Goal: Task Accomplishment & Management: Manage account settings

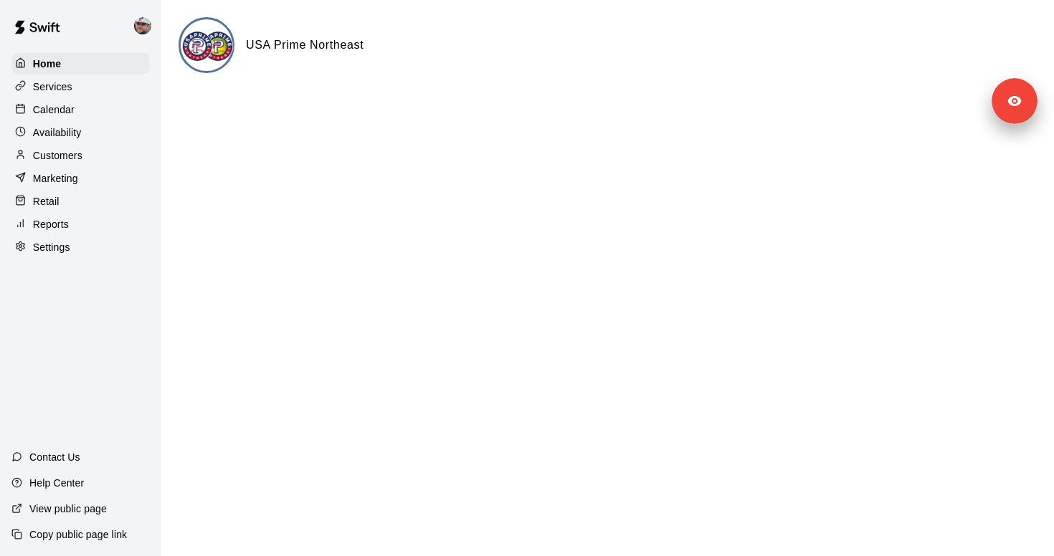
click at [80, 161] on p "Customers" at bounding box center [57, 155] width 49 height 14
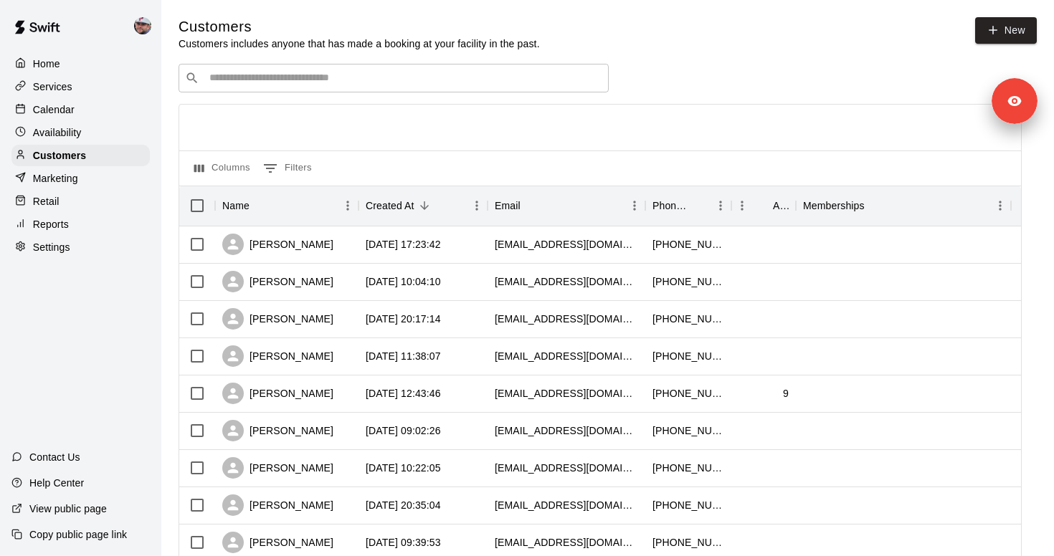
click at [235, 79] on input "Search customers by name or email" at bounding box center [403, 78] width 397 height 14
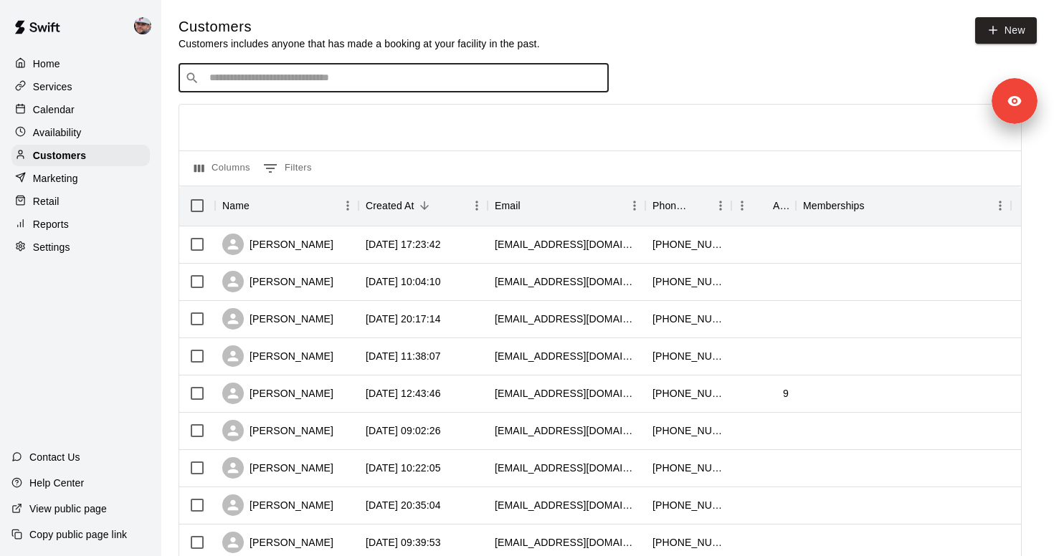
paste input "**********"
type input "**********"
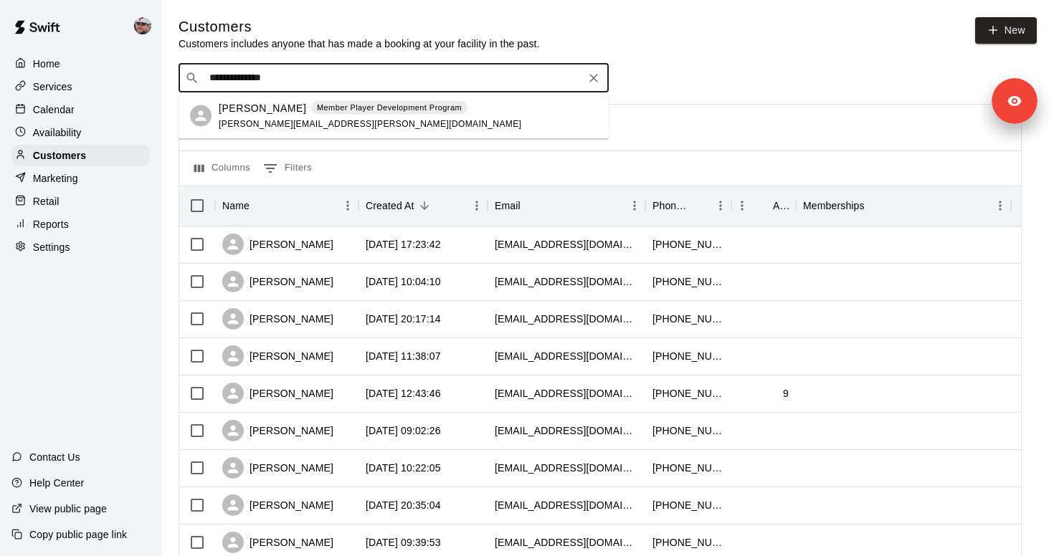
click at [252, 116] on div "Anthony Crespy Member Player Development Program anthony.crespy@globalrelay.net" at bounding box center [370, 115] width 303 height 31
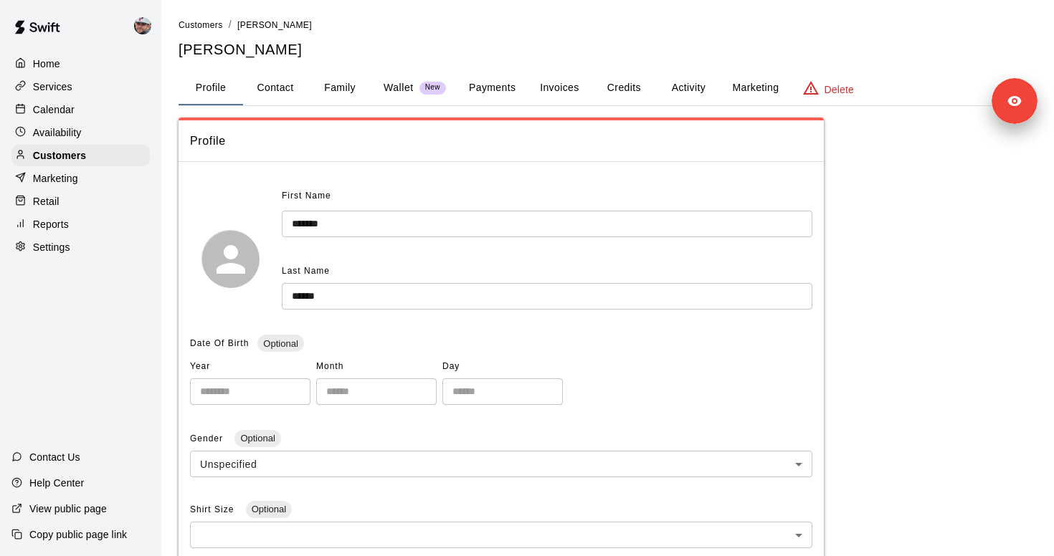
click at [541, 82] on button "Invoices" at bounding box center [559, 88] width 65 height 34
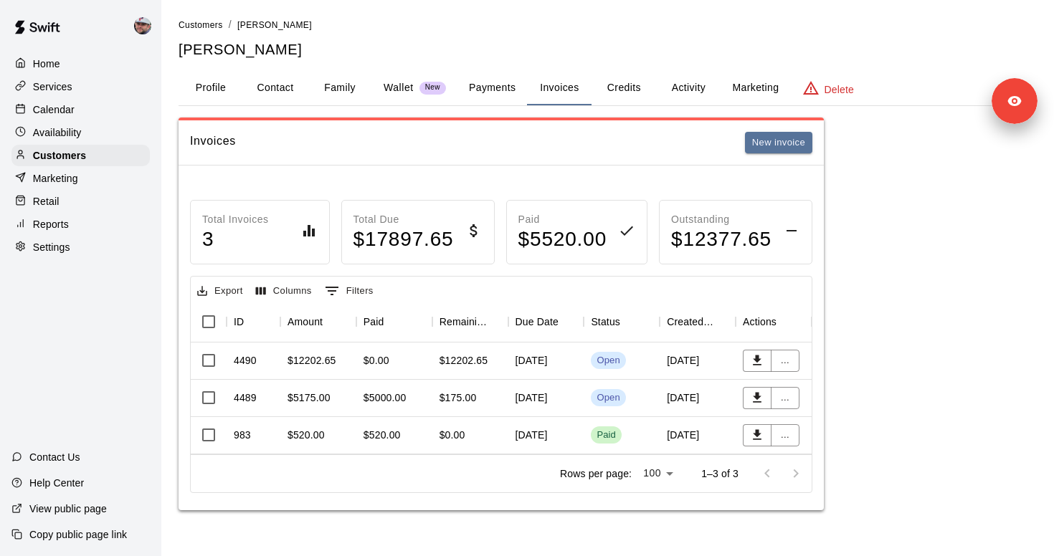
click at [401, 365] on div "$0.00" at bounding box center [394, 361] width 76 height 37
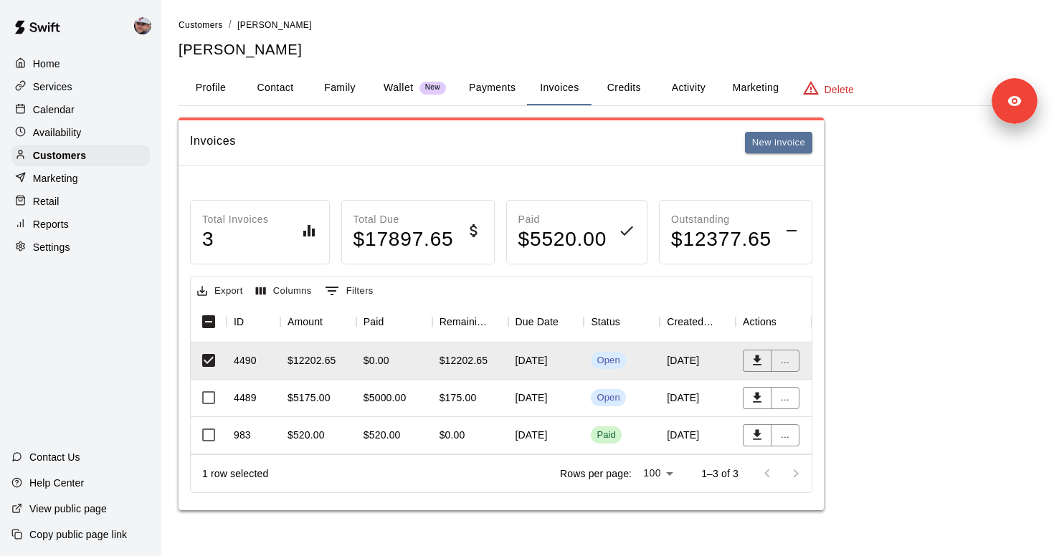
click at [990, 346] on div "Invoices New invoice Total Invoices 3 Total Due $ 17897.65 Paid $ 5520.00 Outst…" at bounding box center [608, 314] width 858 height 393
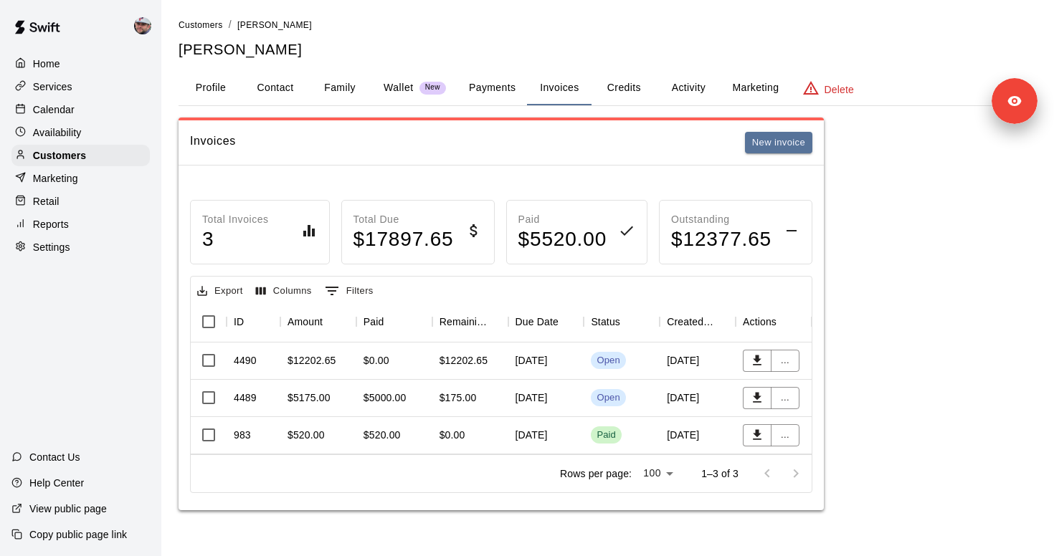
click at [331, 402] on div "$5175.00" at bounding box center [318, 398] width 76 height 37
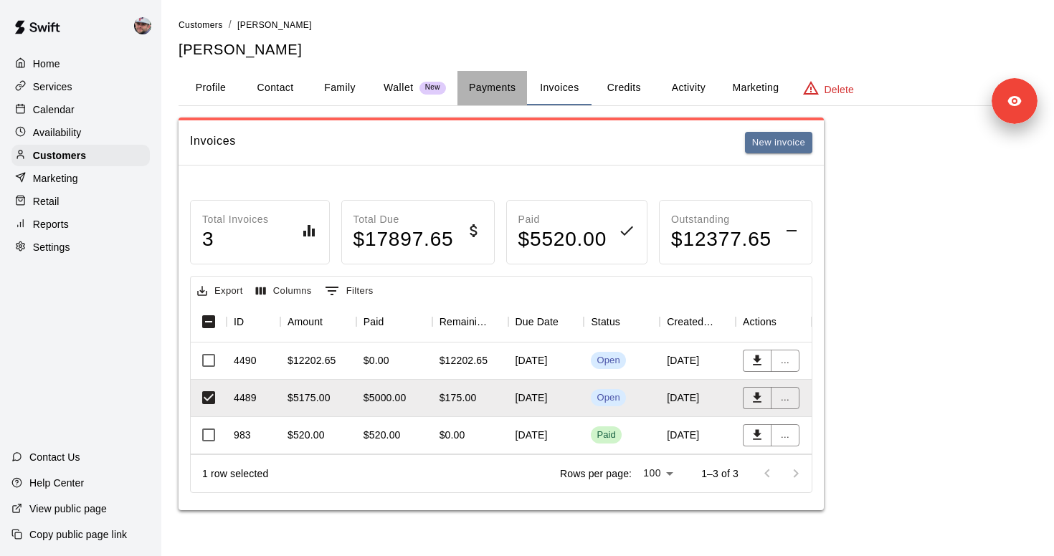
click at [498, 96] on button "Payments" at bounding box center [492, 88] width 70 height 34
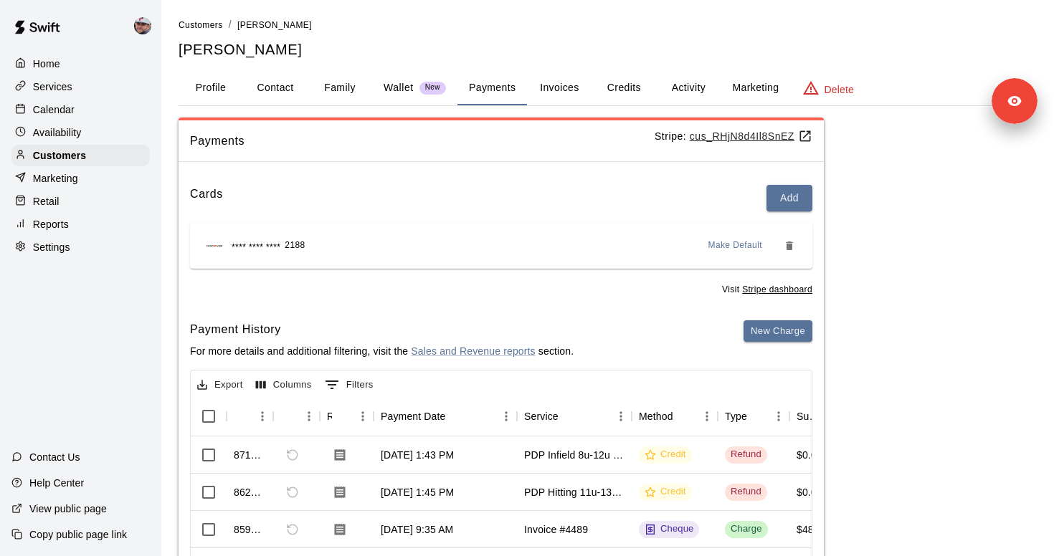
scroll to position [168, 0]
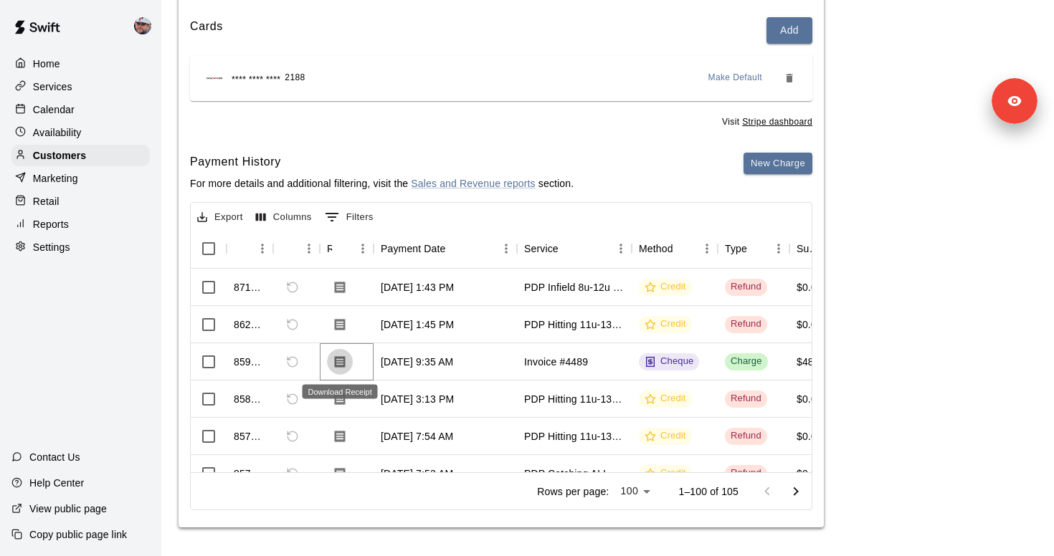
click at [336, 358] on icon "Download Receipt" at bounding box center [340, 362] width 14 height 14
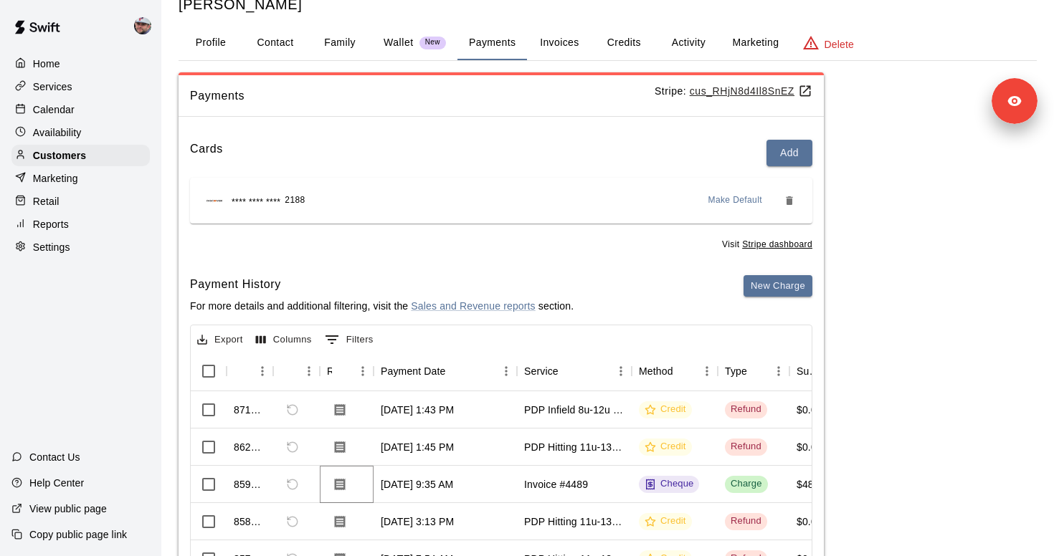
scroll to position [0, 0]
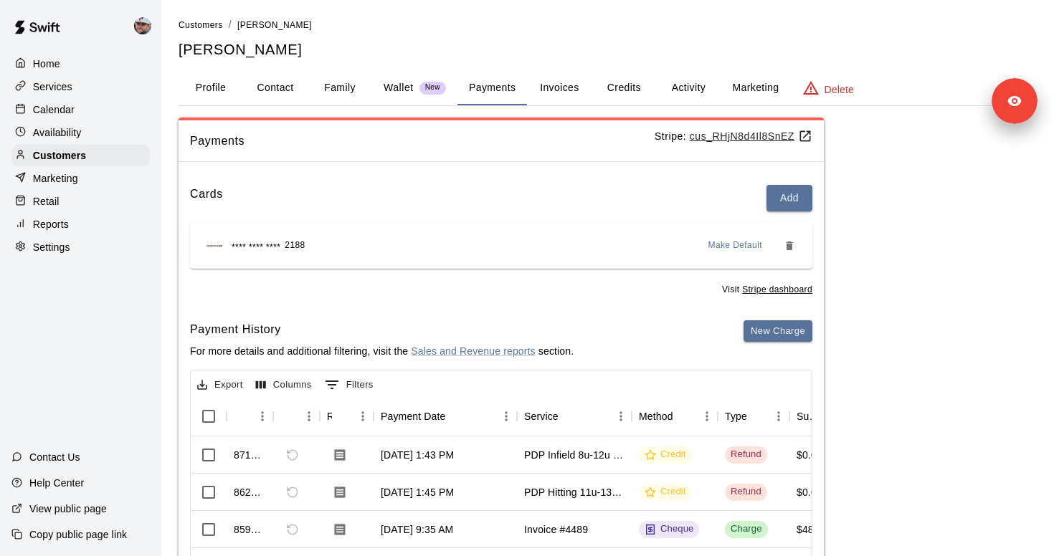
click at [562, 92] on button "Invoices" at bounding box center [559, 88] width 65 height 34
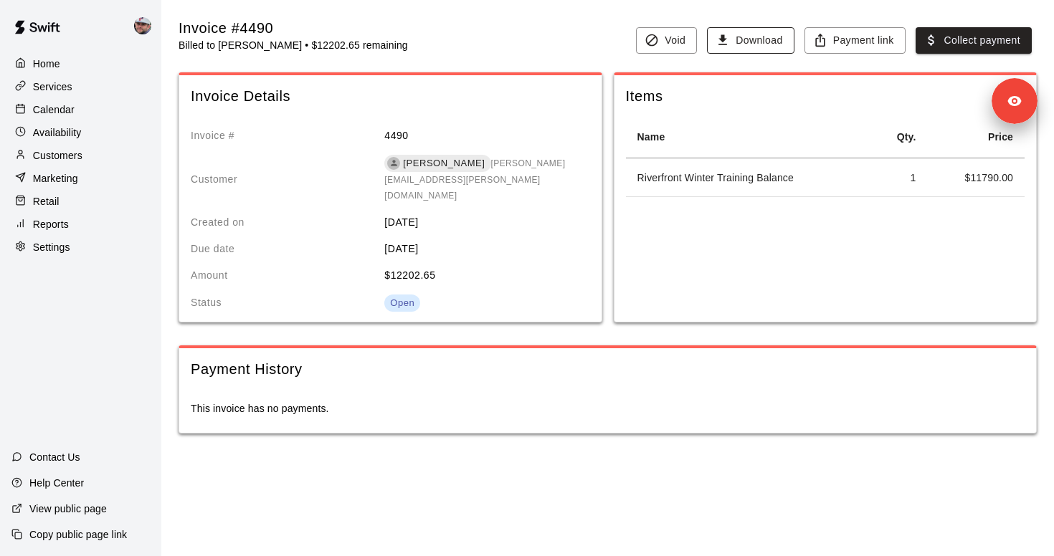
click at [743, 43] on button "Download" at bounding box center [750, 40] width 87 height 27
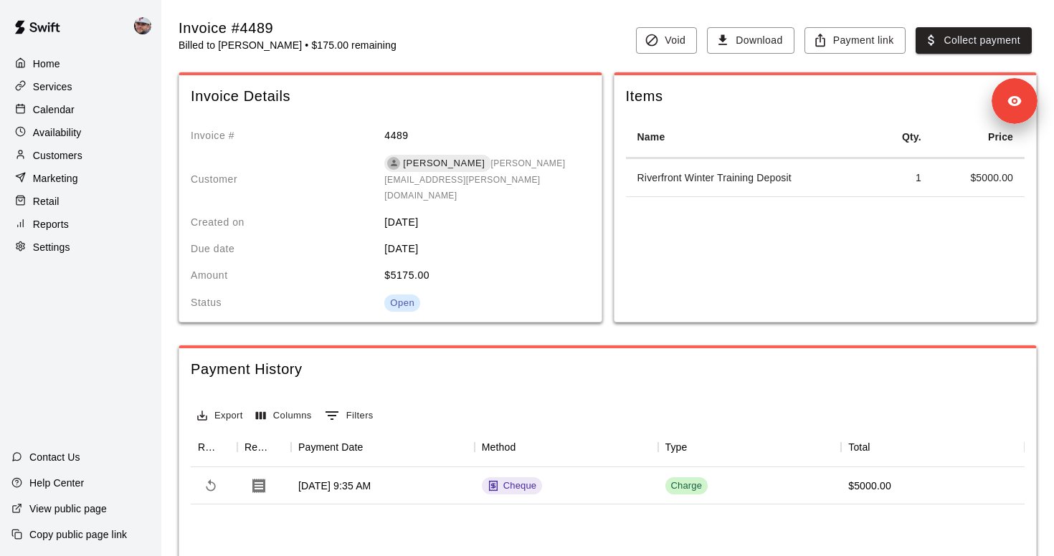
click at [254, 25] on div "Invoice #4489" at bounding box center [288, 28] width 218 height 19
copy div "4489"
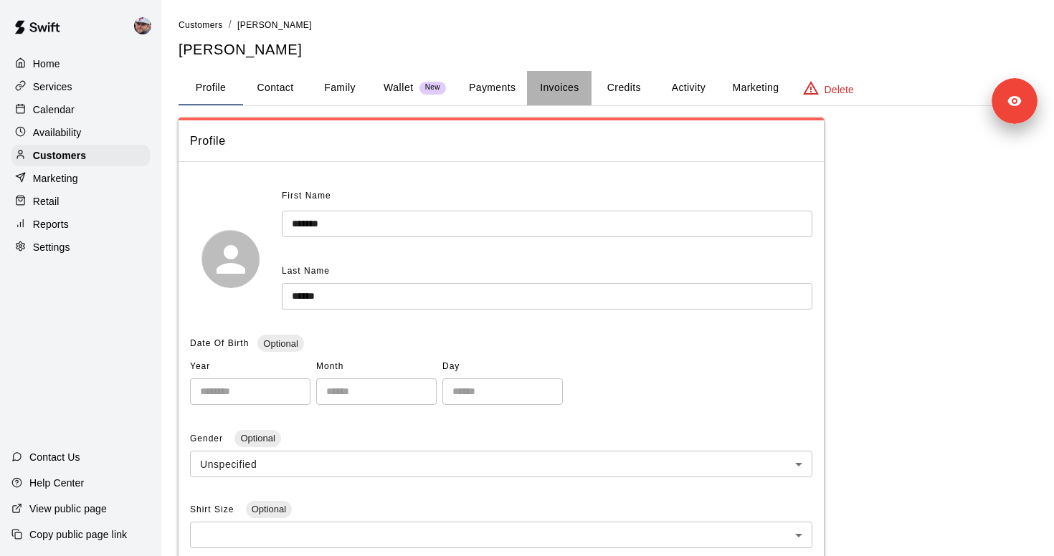
click at [552, 91] on button "Invoices" at bounding box center [559, 88] width 65 height 34
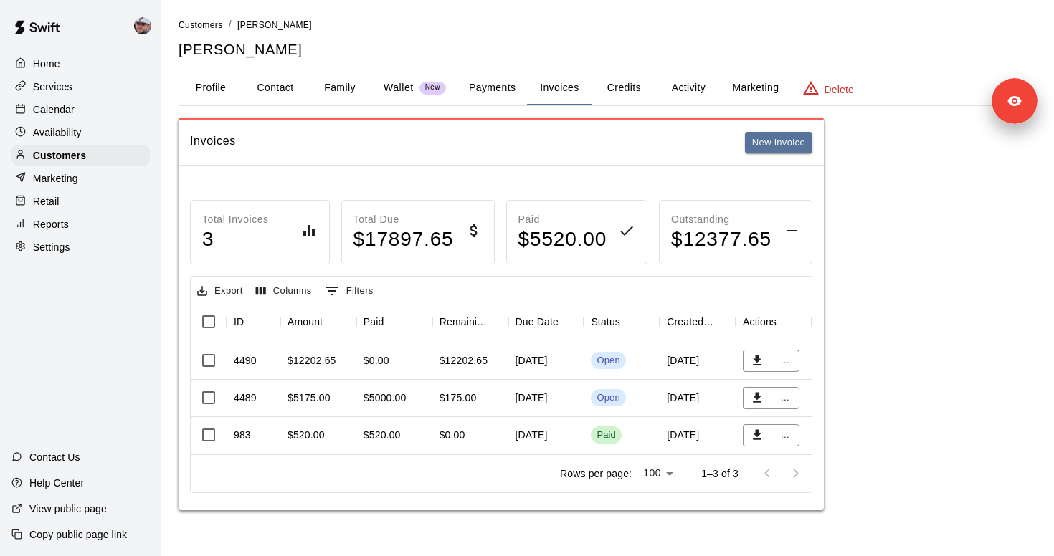
click at [418, 401] on div "$5000.00" at bounding box center [394, 398] width 76 height 37
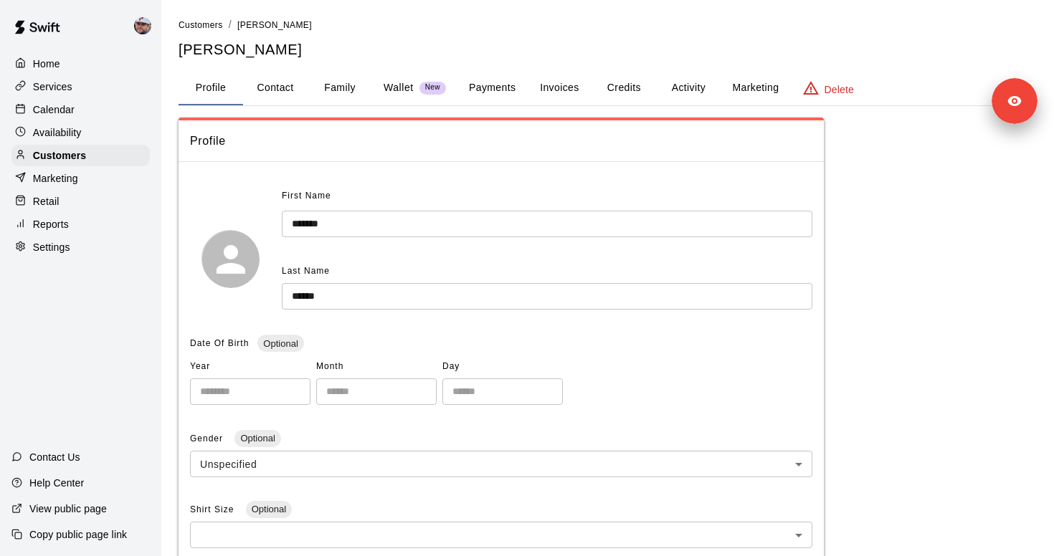
click at [560, 95] on button "Invoices" at bounding box center [559, 88] width 65 height 34
click at [556, 82] on button "Invoices" at bounding box center [559, 88] width 65 height 34
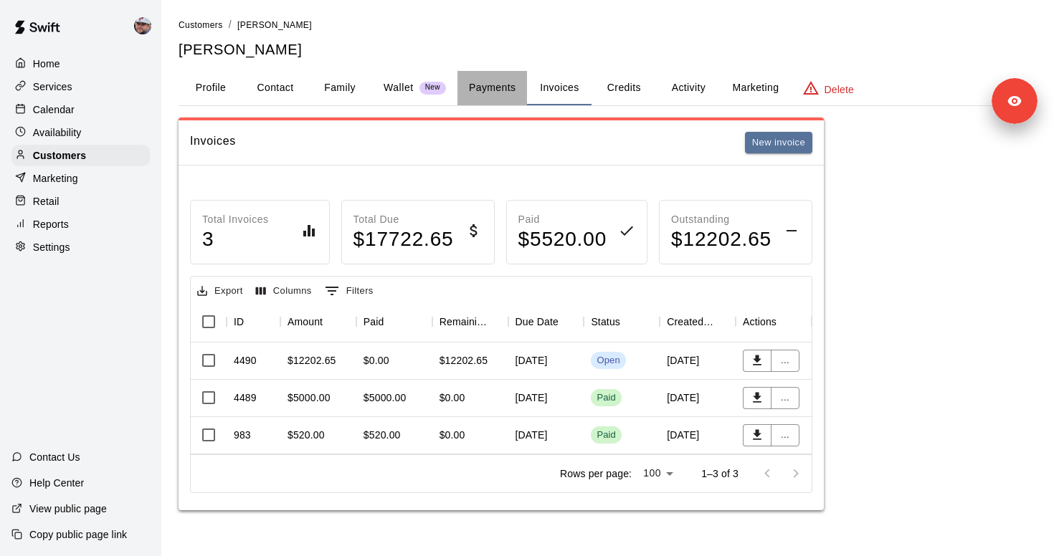
click at [524, 85] on button "Payments" at bounding box center [492, 88] width 70 height 34
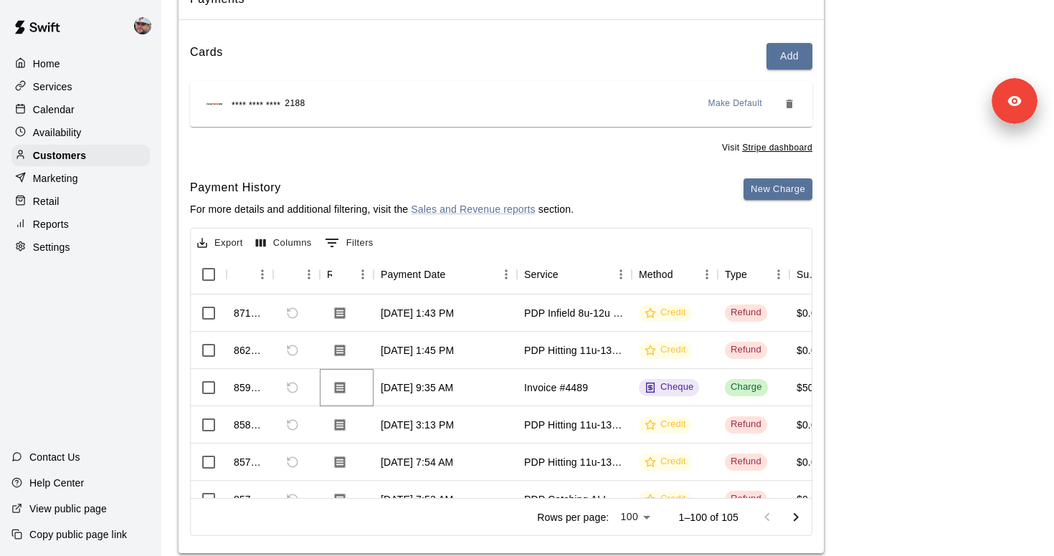
click at [338, 389] on icon "Download Receipt" at bounding box center [340, 388] width 14 height 14
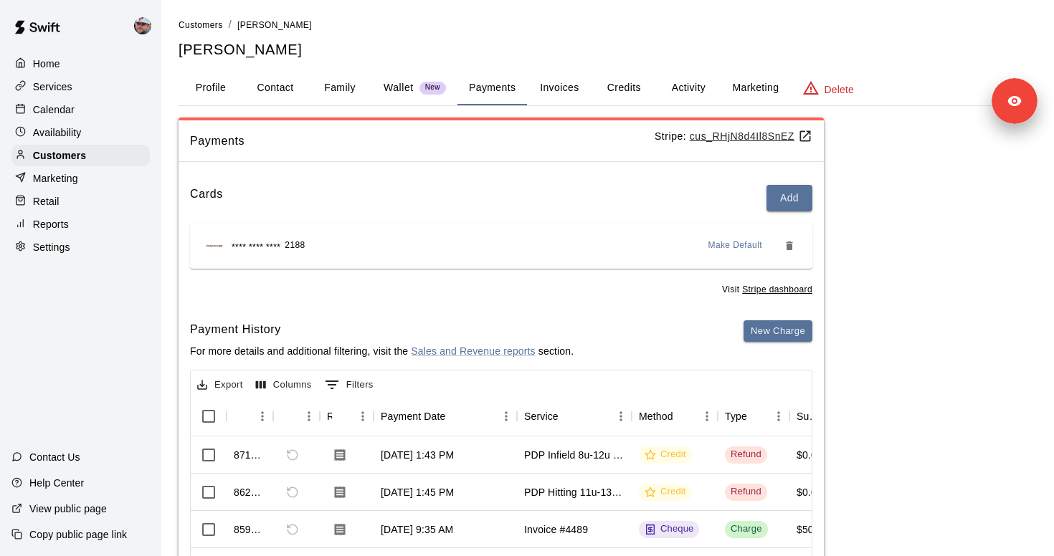
click at [567, 85] on button "Invoices" at bounding box center [559, 88] width 65 height 34
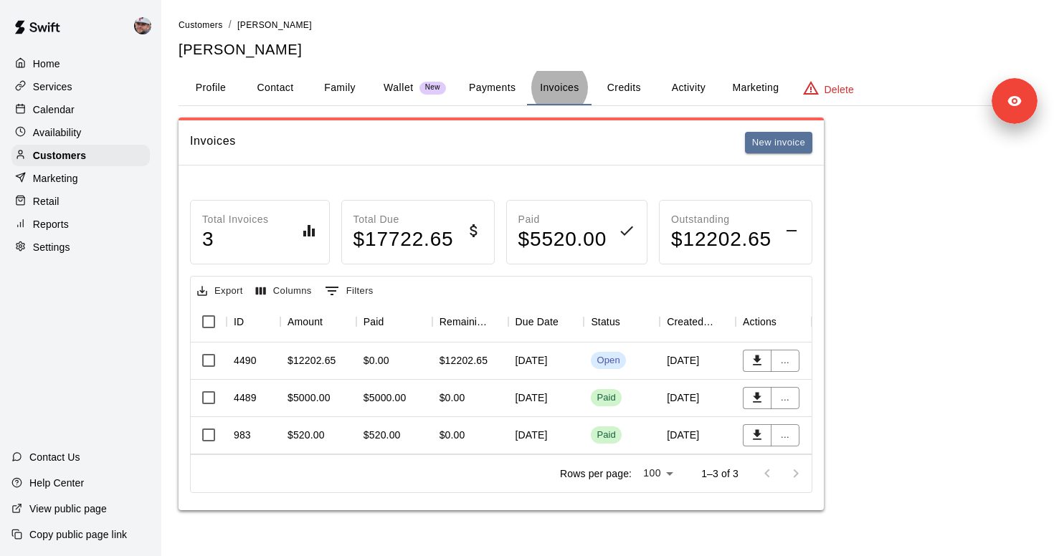
click at [191, 19] on link "Customers" at bounding box center [201, 24] width 44 height 11
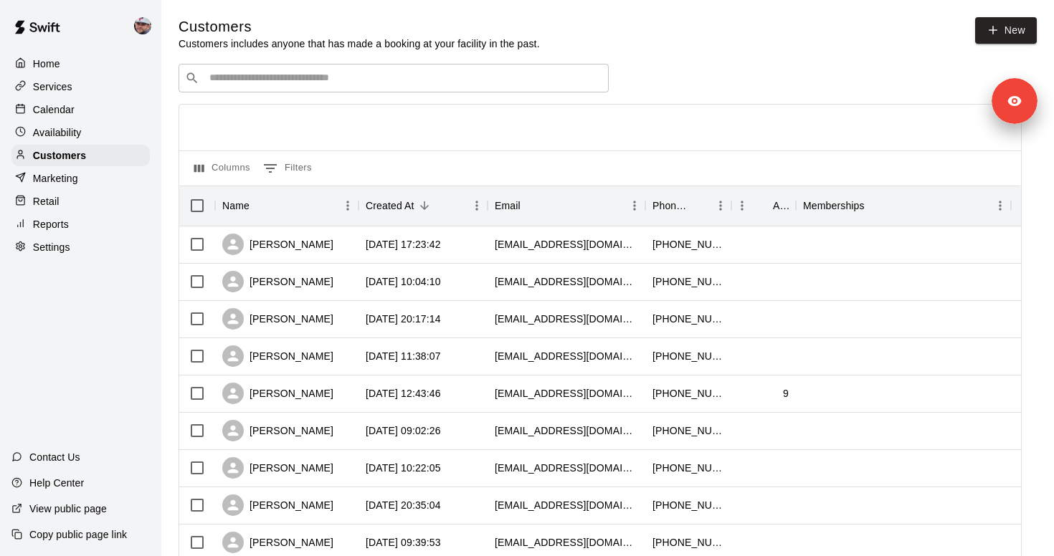
click at [315, 77] on input "Search customers by name or email" at bounding box center [403, 78] width 397 height 14
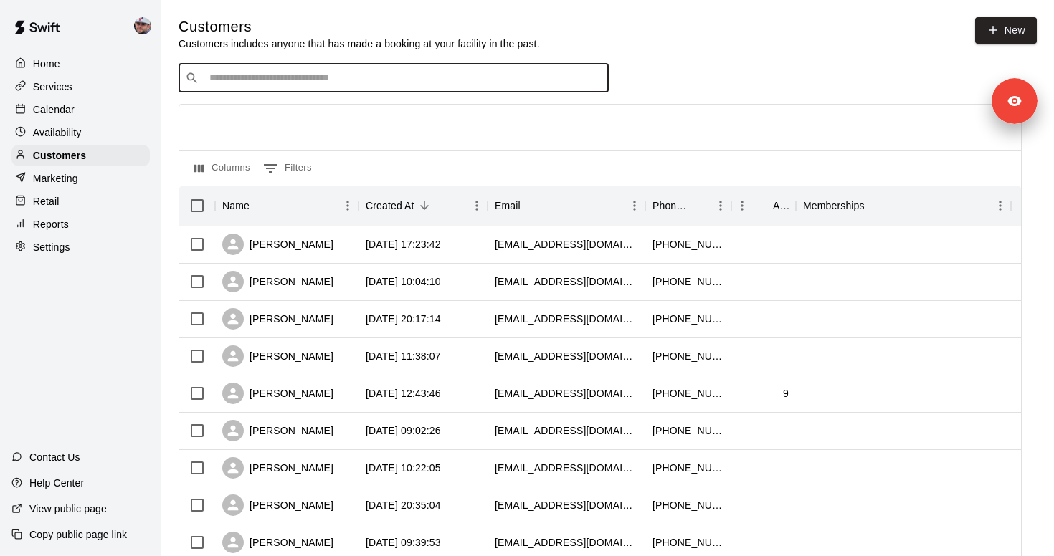
paste input "**********"
type input "**********"
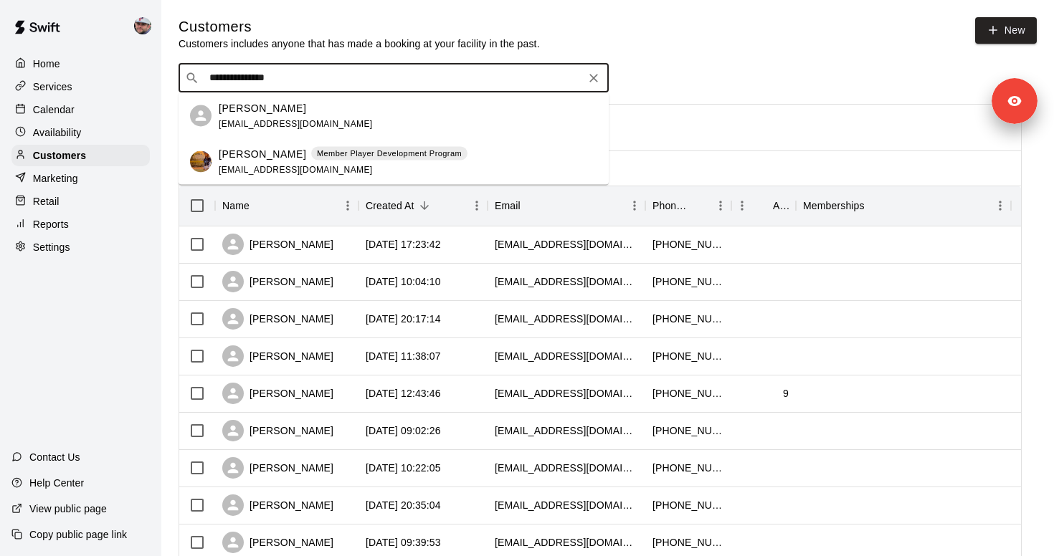
click at [322, 103] on div "[PERSON_NAME]" at bounding box center [296, 107] width 154 height 15
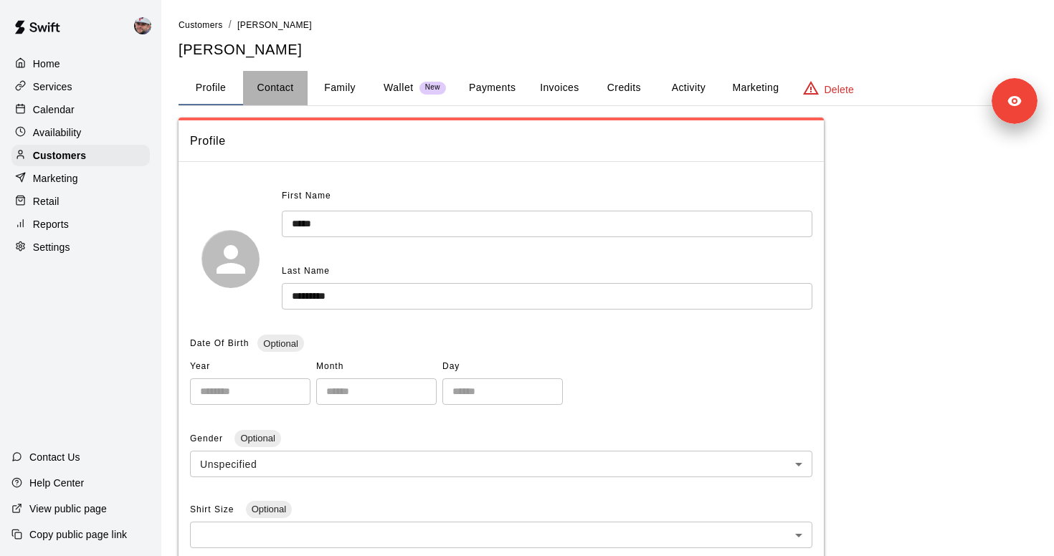
click at [291, 93] on button "Contact" at bounding box center [275, 88] width 65 height 34
select select "**"
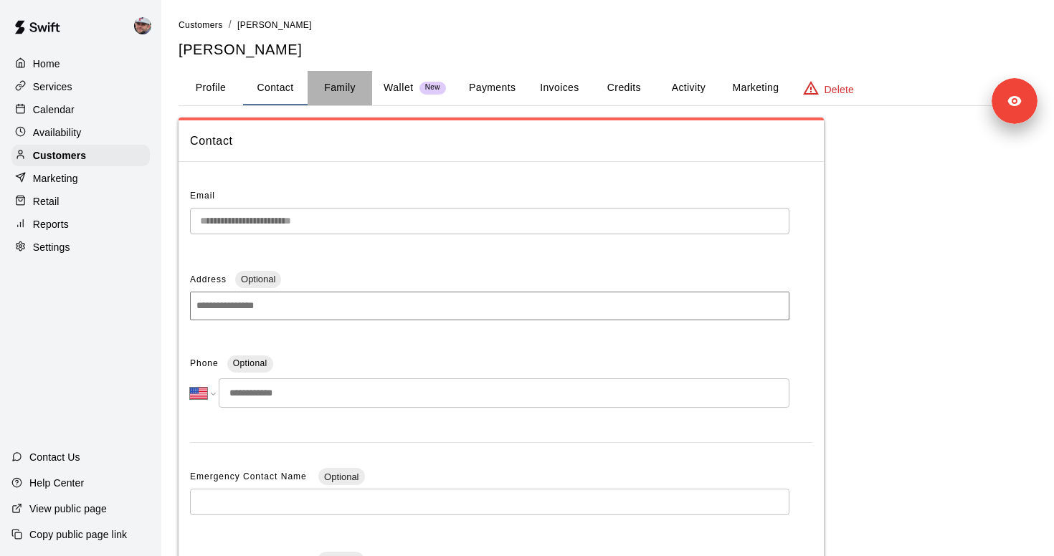
click at [333, 92] on button "Family" at bounding box center [340, 88] width 65 height 34
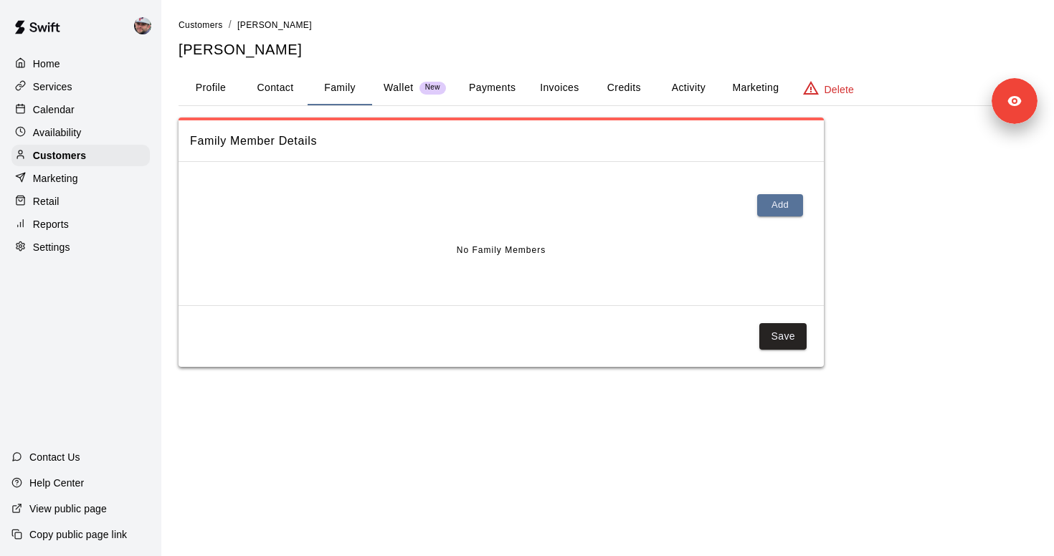
click at [219, 89] on button "Profile" at bounding box center [211, 88] width 65 height 34
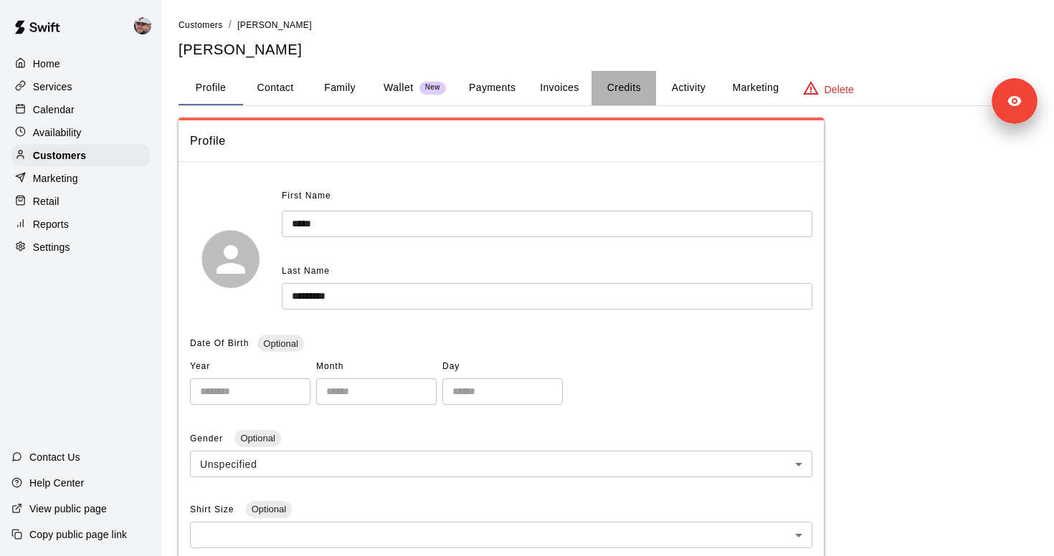
click at [624, 86] on button "Credits" at bounding box center [623, 88] width 65 height 34
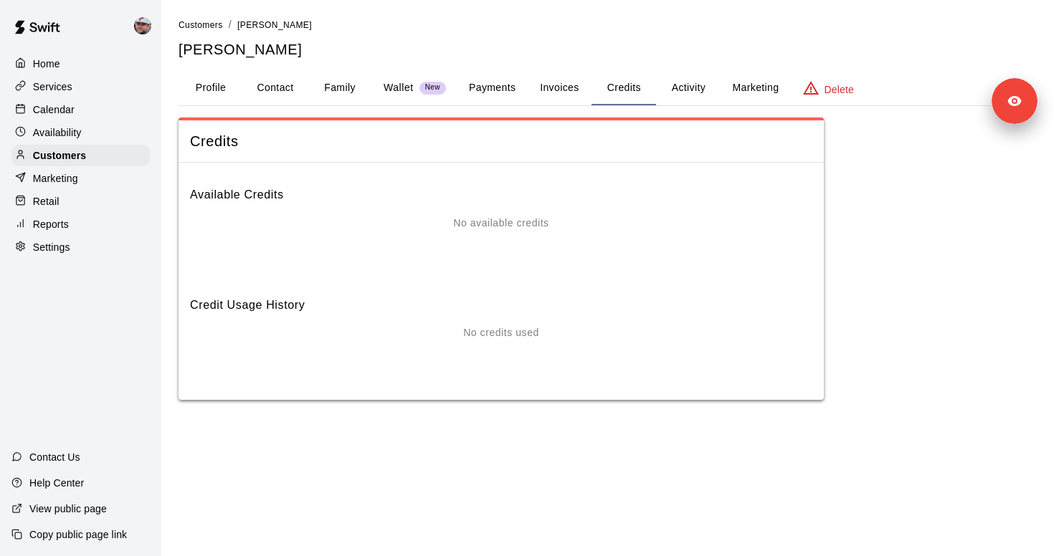
click at [508, 86] on button "Payments" at bounding box center [492, 88] width 70 height 34
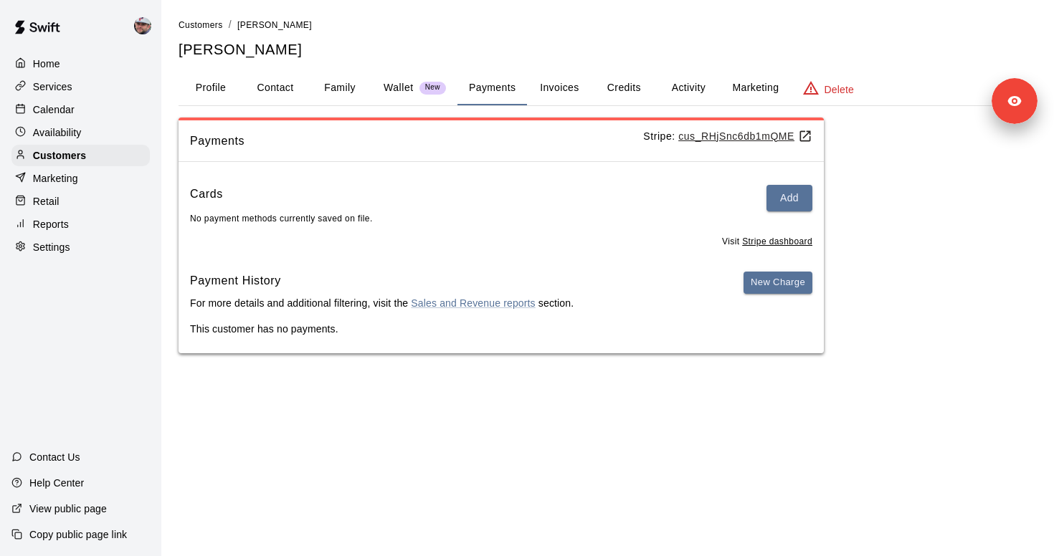
click at [214, 32] on li "Customers" at bounding box center [201, 25] width 44 height 16
click at [214, 25] on span "Customers" at bounding box center [201, 25] width 44 height 10
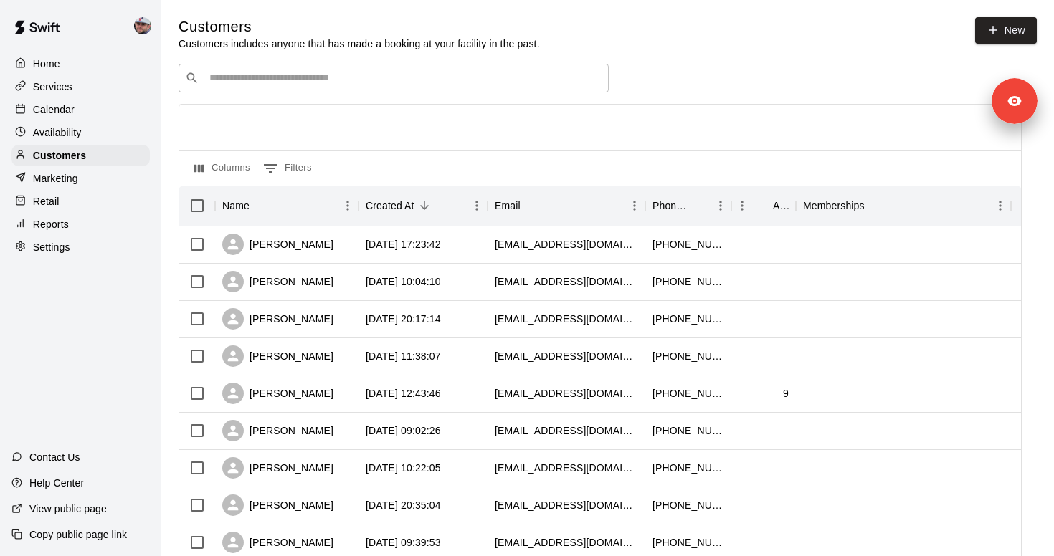
click at [262, 85] on input "Search customers by name or email" at bounding box center [403, 78] width 397 height 14
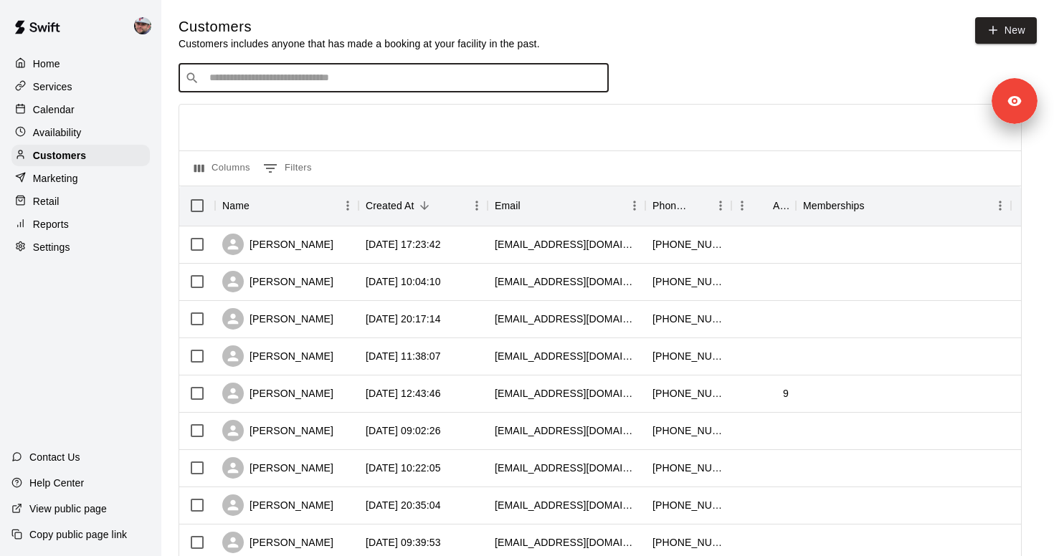
paste input "**********"
type input "**********"
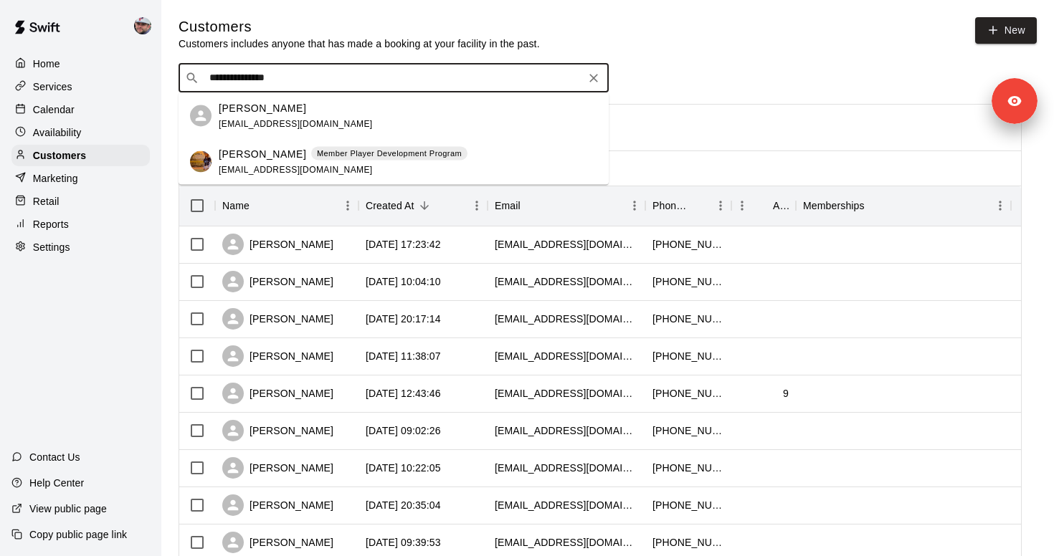
click at [261, 168] on span "[EMAIL_ADDRESS][DOMAIN_NAME]" at bounding box center [296, 169] width 154 height 10
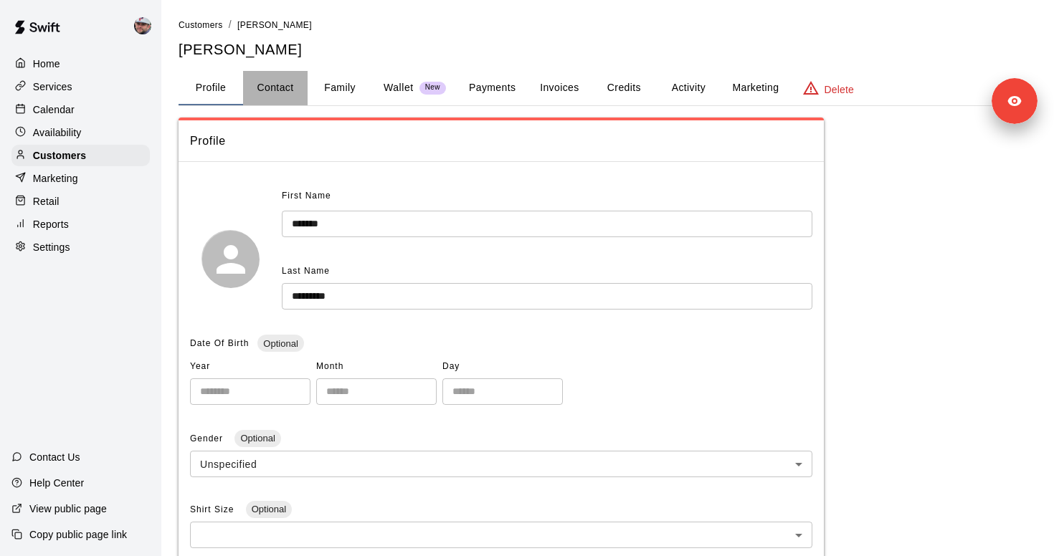
click at [275, 95] on button "Contact" at bounding box center [275, 88] width 65 height 34
select select "**"
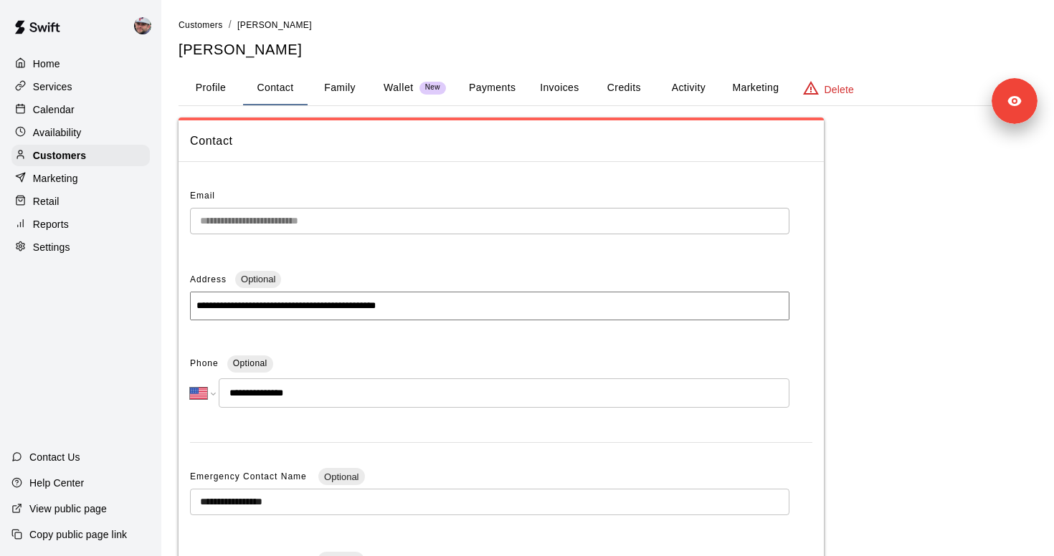
click at [321, 92] on button "Family" at bounding box center [340, 88] width 65 height 34
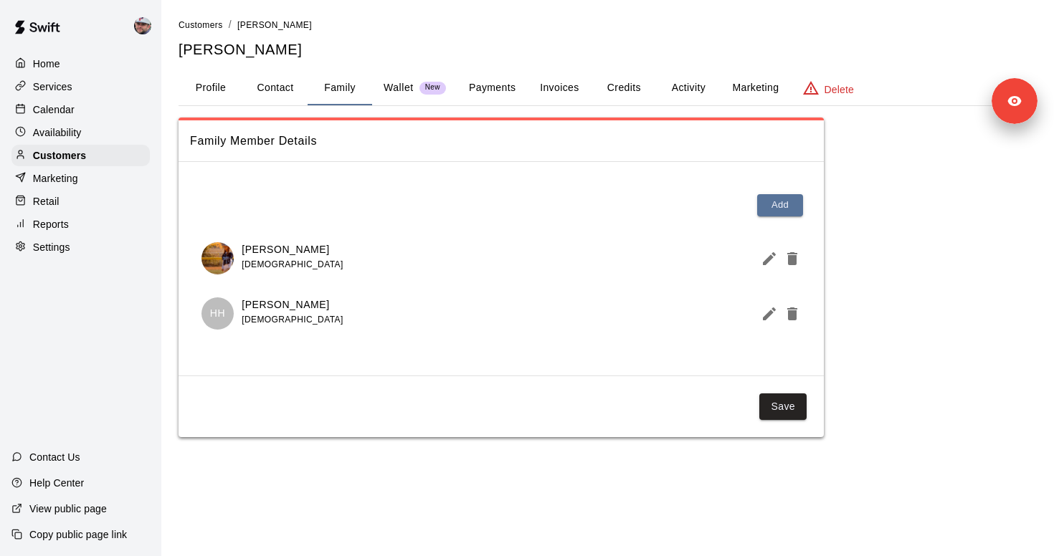
click at [396, 85] on p "Wallet" at bounding box center [399, 87] width 30 height 15
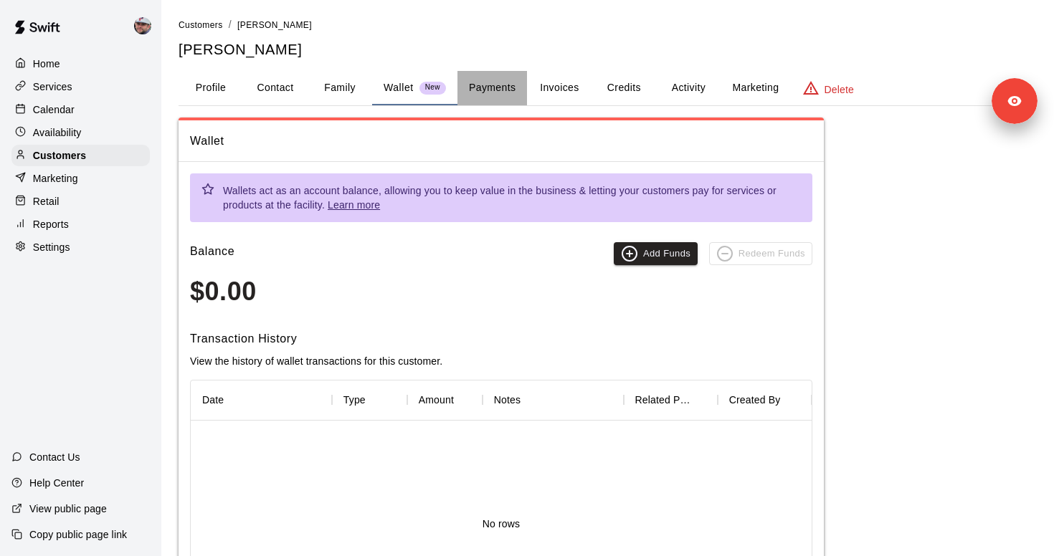
click at [497, 87] on button "Payments" at bounding box center [492, 88] width 70 height 34
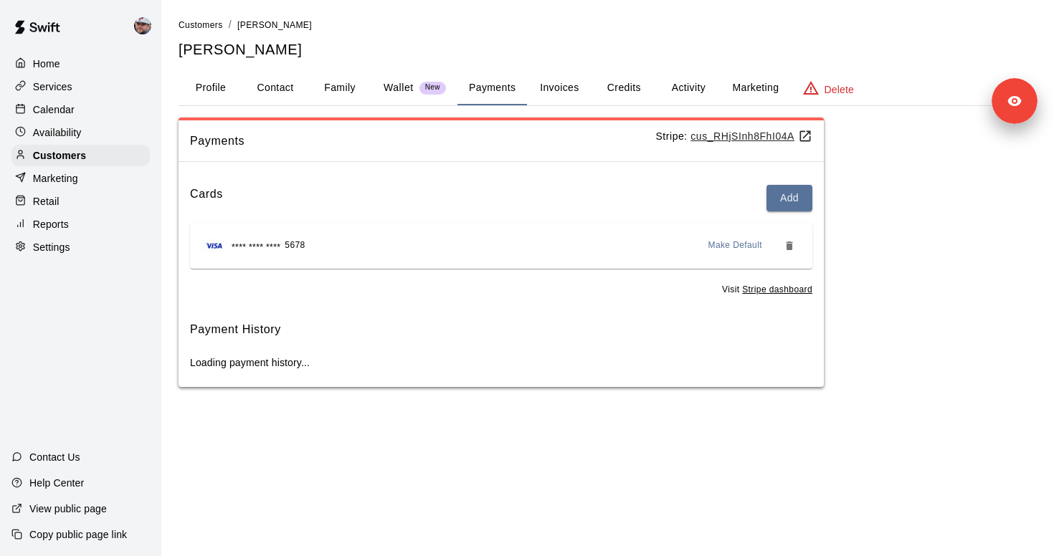
click at [554, 87] on button "Invoices" at bounding box center [559, 88] width 65 height 34
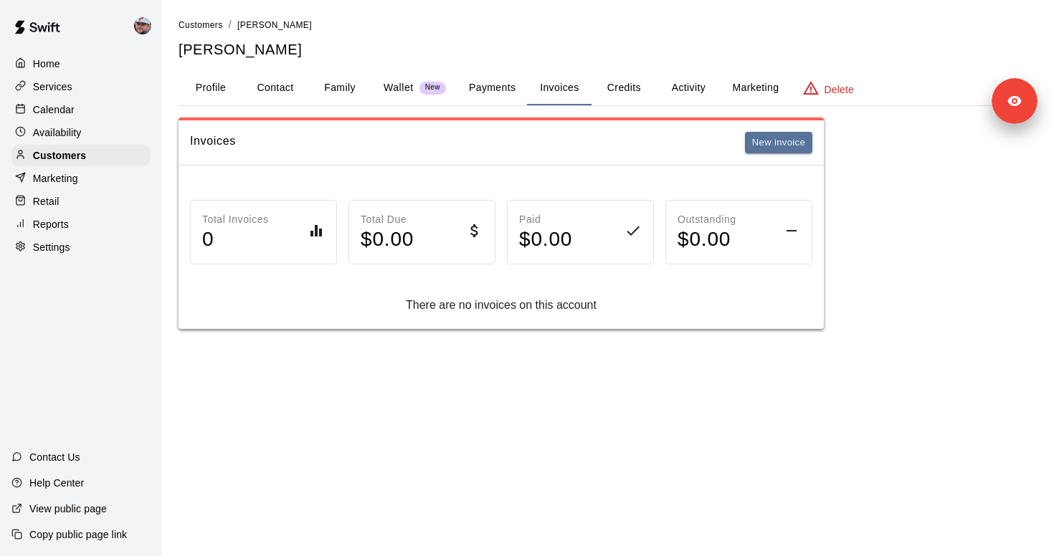
click at [496, 91] on button "Payments" at bounding box center [492, 88] width 70 height 34
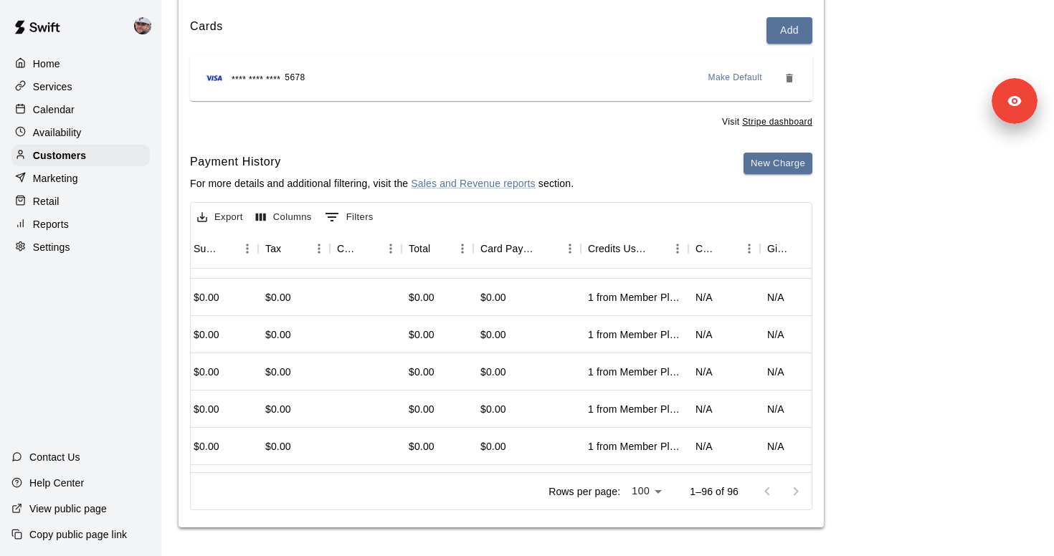
scroll to position [176, 539]
